Goal: Information Seeking & Learning: Learn about a topic

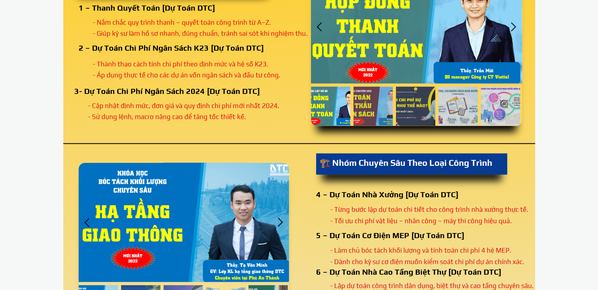
scroll to position [1101, 0]
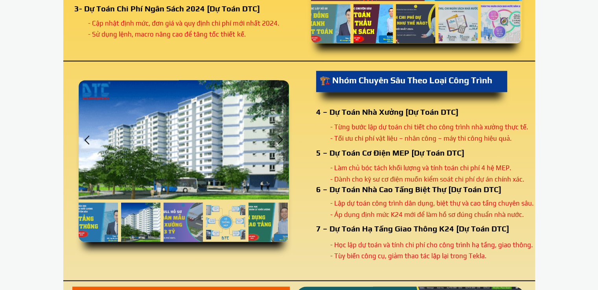
drag, startPoint x: 353, startPoint y: 191, endPoint x: 430, endPoint y: 205, distance: 78.3
click at [355, 190] on div "6 – Dự Toán Nhà Cao Tầng Biệt Thự [Dự Toán DTC]" at bounding box center [464, 189] width 296 height 9
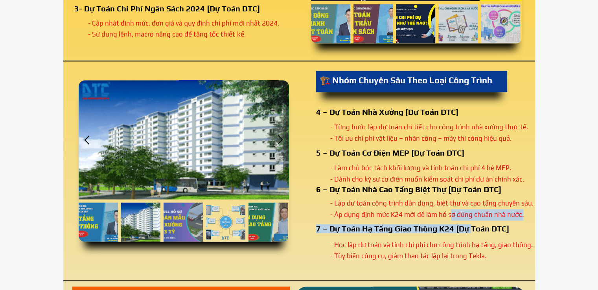
click at [472, 226] on div "ĐĂNG KÍ NGAY Nội dung khóa học 🧱 NHÓM CƠ BẢN – LẬP VÀ QUẢN LÝ CHI PHÍ 1 – Thanh…" at bounding box center [299, 177] width 472 height 674
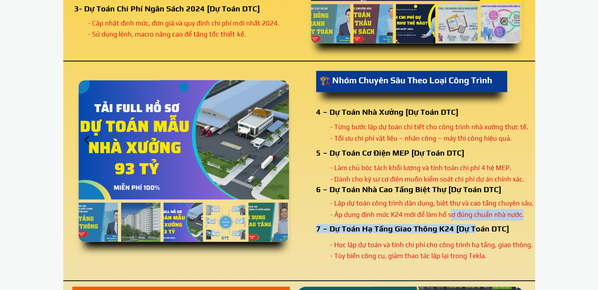
click at [472, 226] on div "7 – Dự Toán Hạ Tầng Giao Thông K24 [Dự Toán DTC]" at bounding box center [464, 228] width 296 height 9
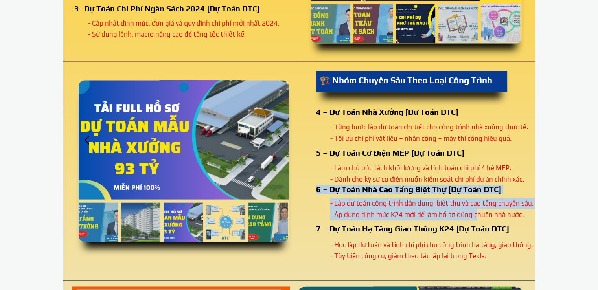
click at [475, 215] on div "ĐĂNG KÍ NGAY Nội dung khóa học 🧱 NHÓM CƠ BẢN – LẬP VÀ QUẢN LÝ CHI PHÍ 1 – Thanh…" at bounding box center [299, 177] width 472 height 674
click at [476, 213] on div "- Lập dự toán công trình dân dụng, biệt thự và cao tầng chuyên sâu. - Áp dụng đ…" at bounding box center [433, 209] width 206 height 23
click at [412, 211] on div "- Lập dự toán công trình dân dụng, biệt thự và cao tầng chuyên sâu. - Áp dụng đ…" at bounding box center [433, 209] width 206 height 23
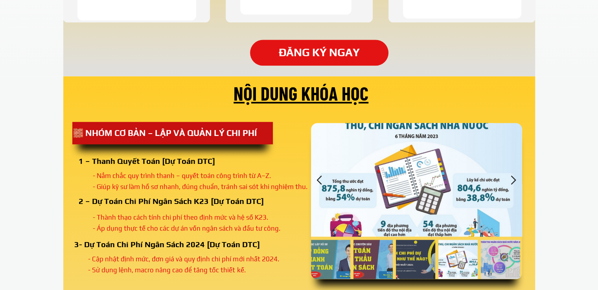
scroll to position [826, 0]
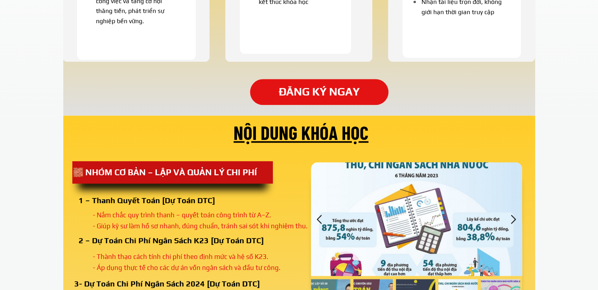
click at [514, 220] on div at bounding box center [513, 219] width 13 height 13
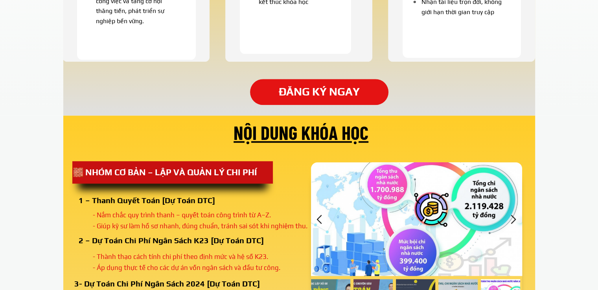
click at [514, 220] on div at bounding box center [513, 219] width 13 height 13
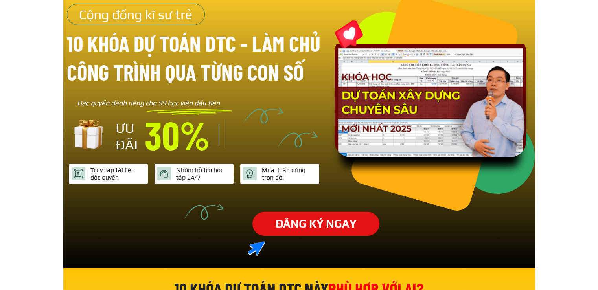
scroll to position [0, 0]
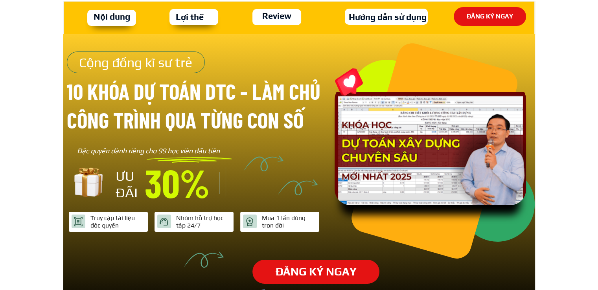
click at [393, 22] on h3 "Hướng dẫn sử dụng" at bounding box center [387, 17] width 85 height 14
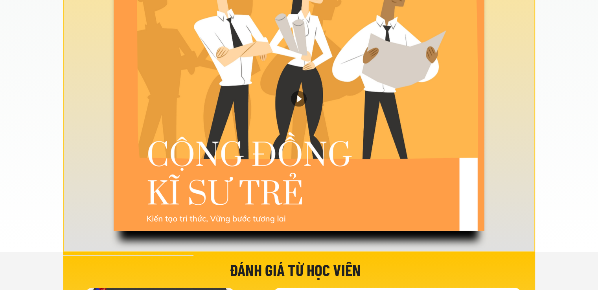
scroll to position [1654, 0]
